Goal: Navigation & Orientation: Find specific page/section

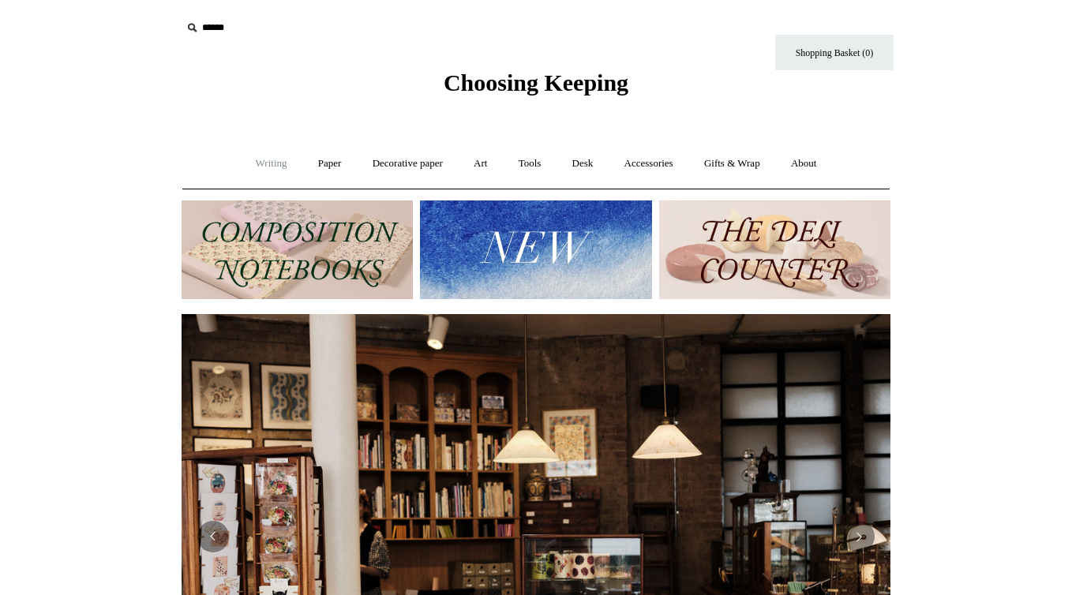
click at [268, 165] on link "Writing +" at bounding box center [272, 164] width 60 height 42
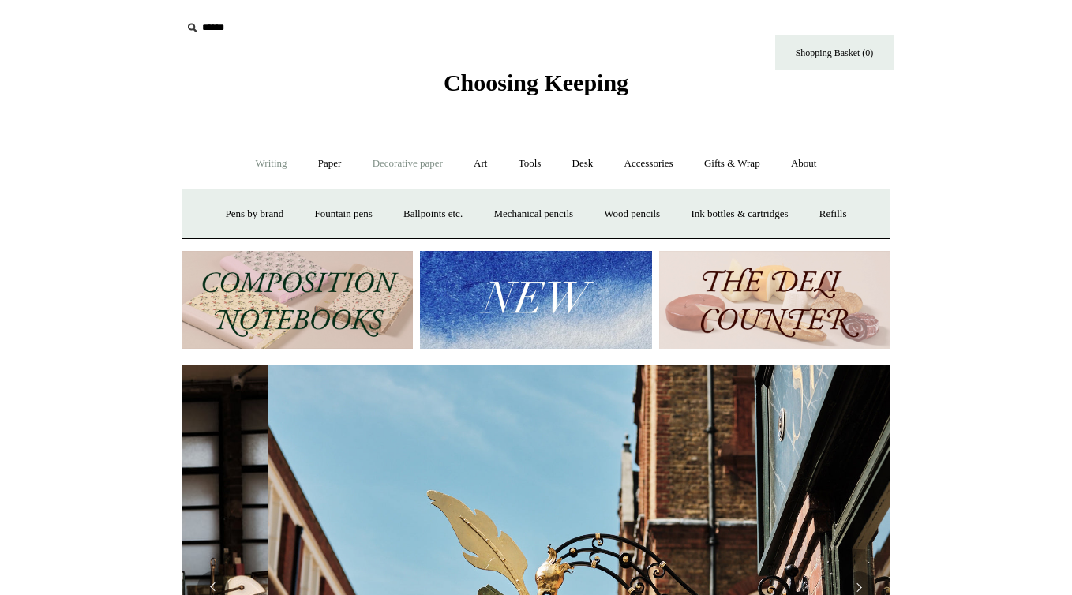
scroll to position [0, 709]
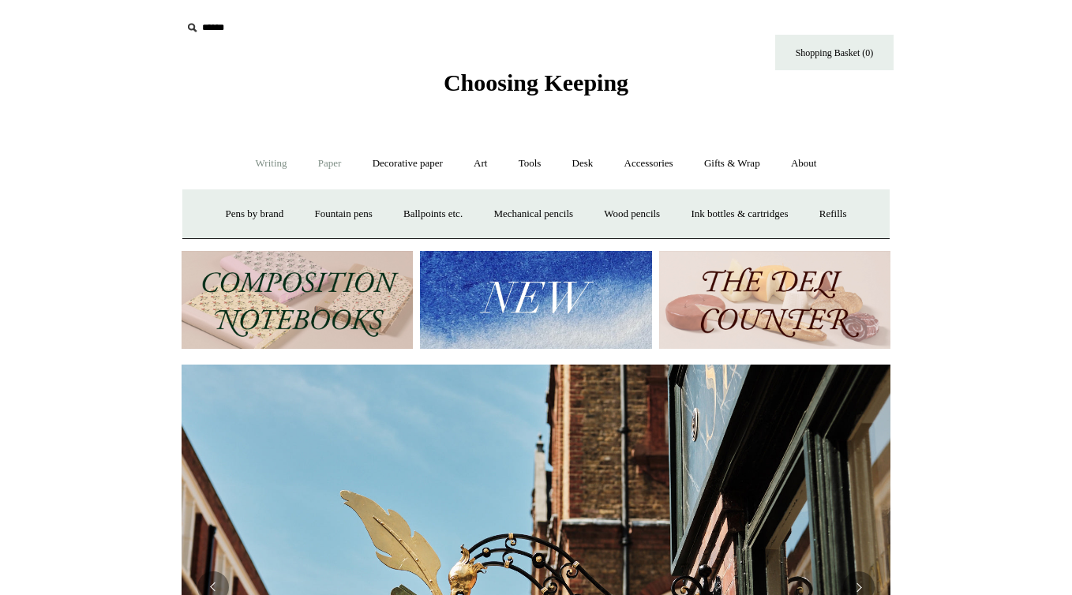
click at [334, 163] on link "Paper +" at bounding box center [330, 164] width 52 height 42
click at [324, 212] on link "Notebooks +" at bounding box center [315, 214] width 73 height 42
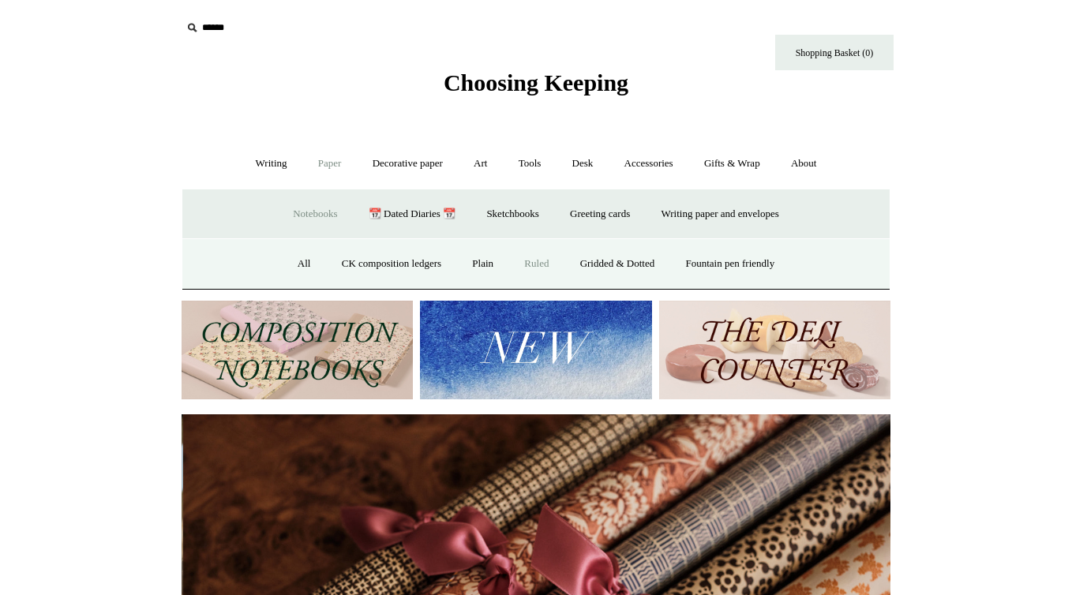
scroll to position [0, 1418]
click at [534, 268] on link "Ruled" at bounding box center [536, 264] width 53 height 42
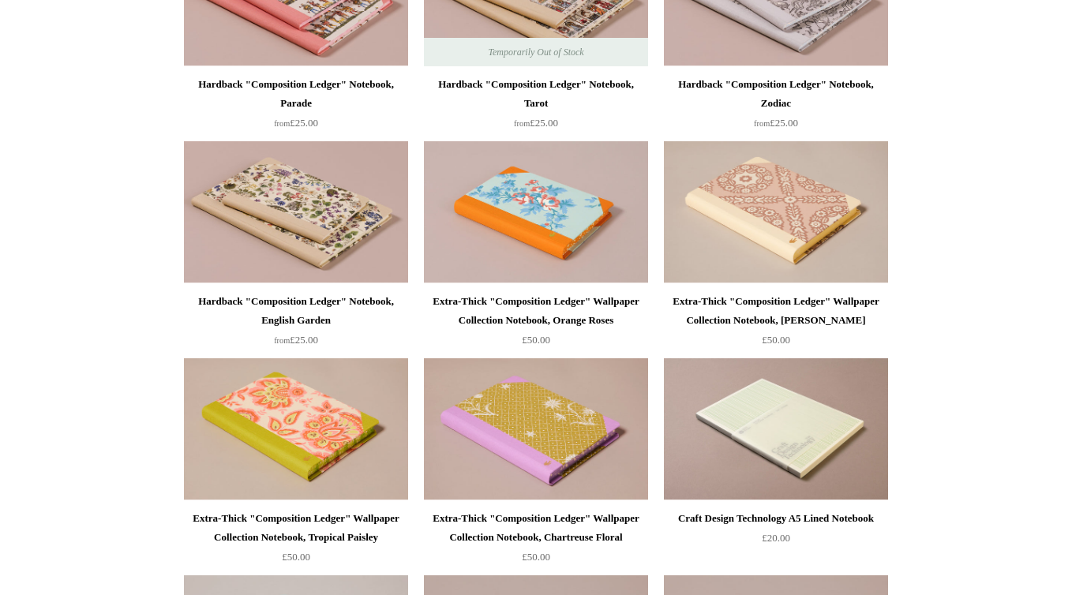
scroll to position [2453, 0]
